Goal: Book appointment/travel/reservation

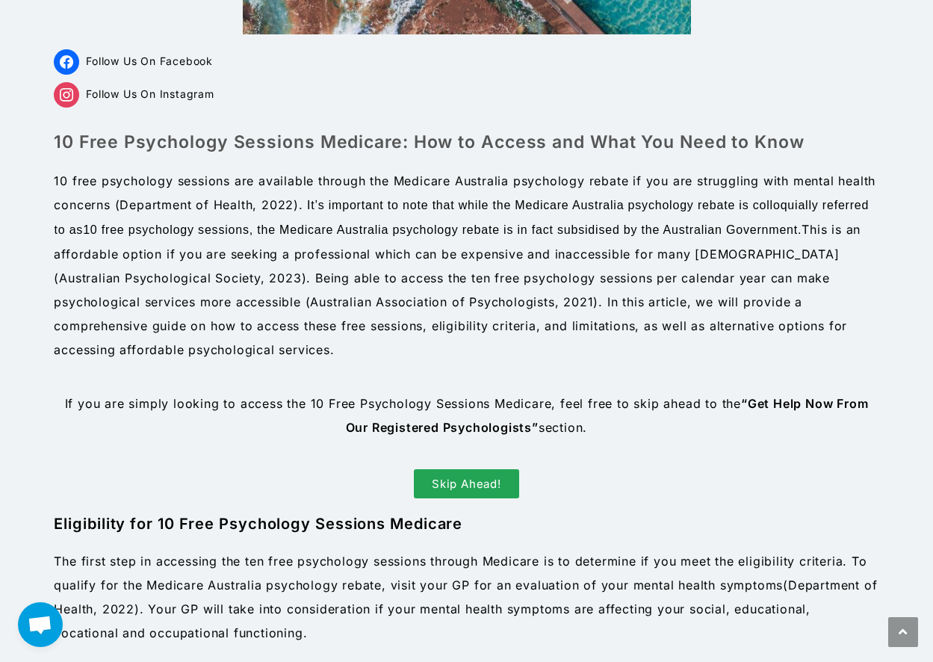
scroll to position [523, 0]
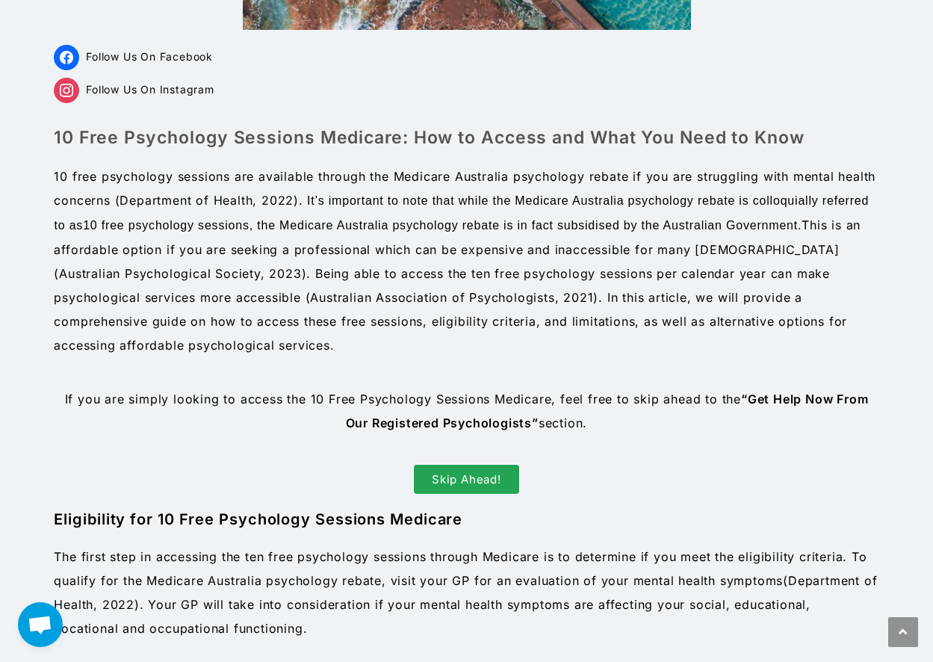
click at [468, 474] on span "Skip Ahead!" at bounding box center [466, 479] width 69 height 11
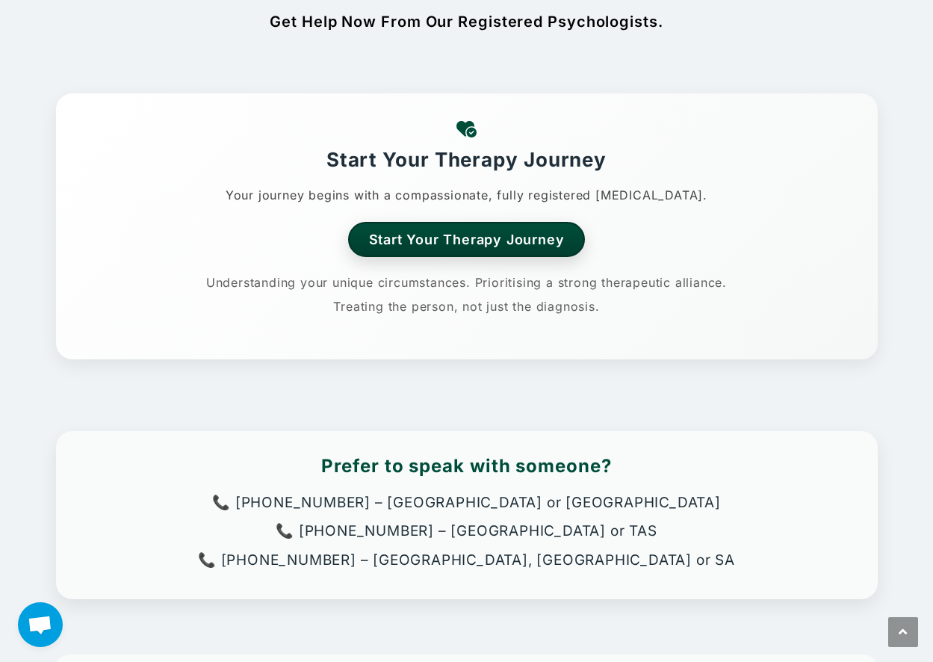
scroll to position [2415, 0]
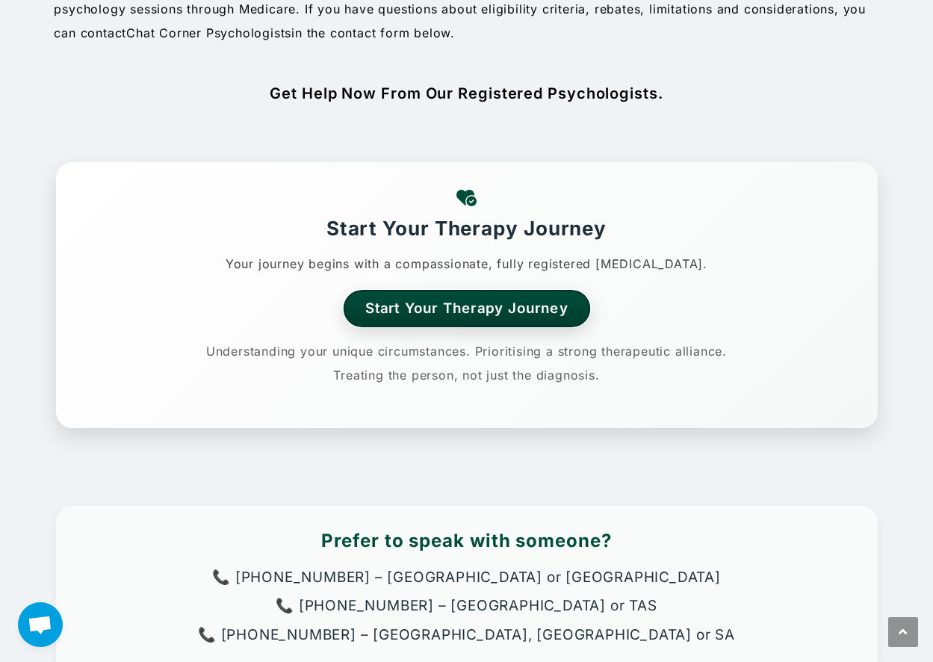
click at [435, 305] on link "Start Your Therapy Journey" at bounding box center [466, 308] width 247 height 37
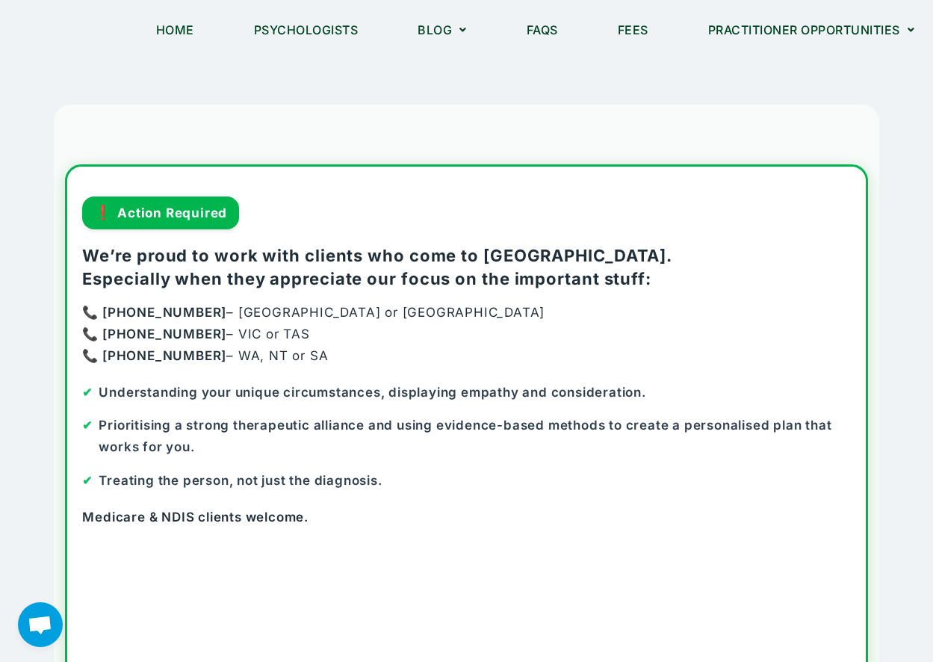
click at [152, 358] on strong "📞 [PHONE_NUMBER]" at bounding box center [154, 355] width 144 height 15
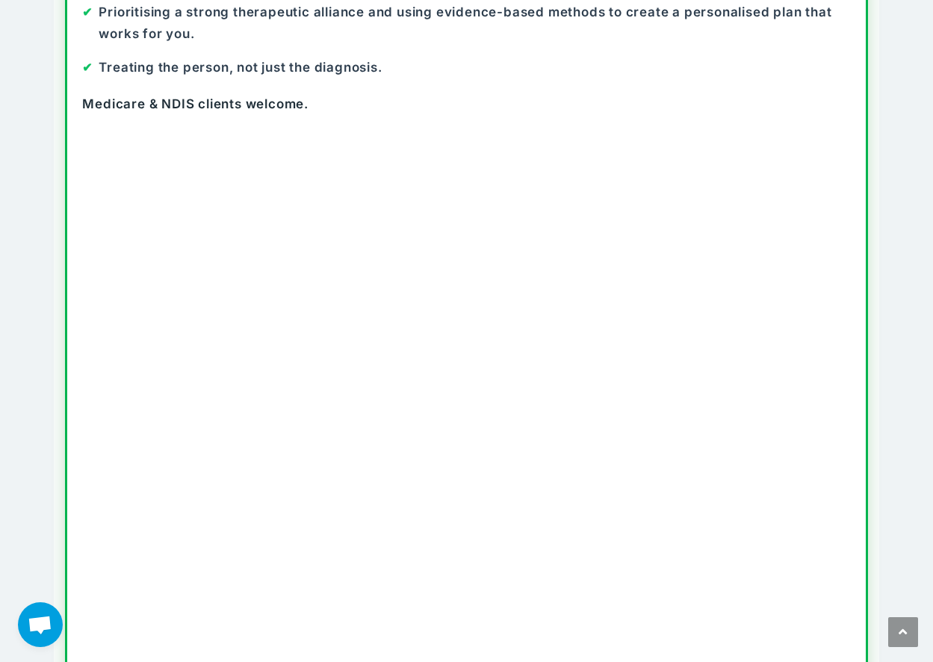
scroll to position [448, 0]
